Goal: Information Seeking & Learning: Learn about a topic

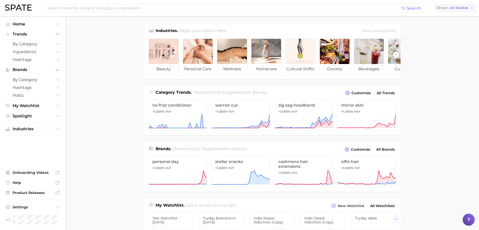
click at [454, 7] on span "US Market" at bounding box center [458, 8] width 19 height 3
click at [454, 27] on span "[GEOGRAPHIC_DATA]" at bounding box center [457, 25] width 39 height 4
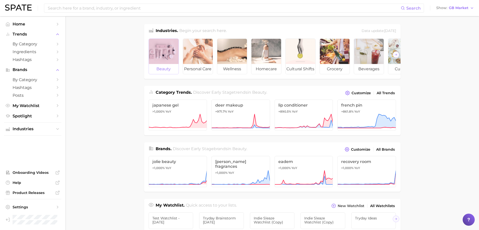
click at [162, 67] on span "beauty" at bounding box center [164, 69] width 30 height 10
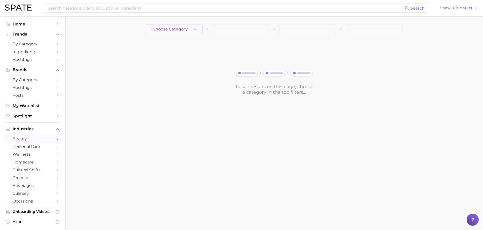
click at [172, 32] on button "1. Choose Category" at bounding box center [174, 29] width 57 height 10
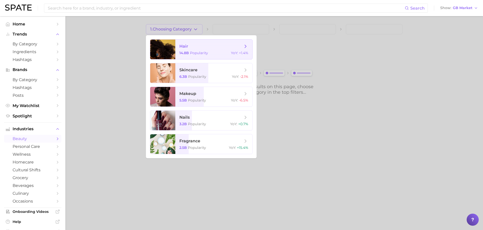
click at [170, 40] on div at bounding box center [162, 49] width 25 height 20
